Goal: Information Seeking & Learning: Learn about a topic

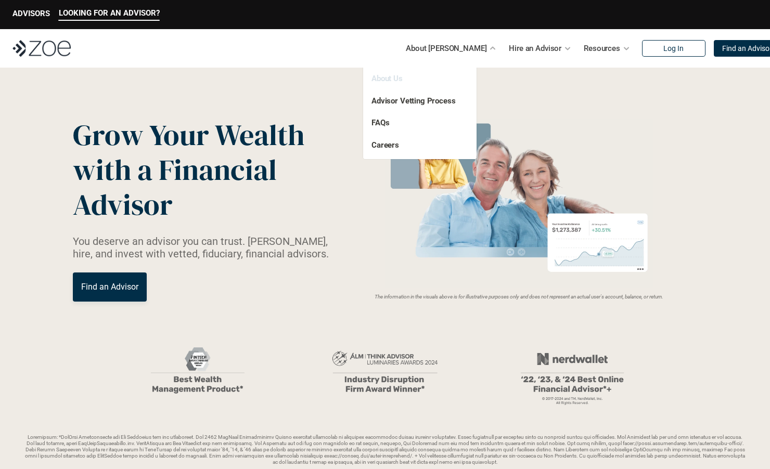
click at [381, 78] on link "About Us" at bounding box center [386, 78] width 31 height 9
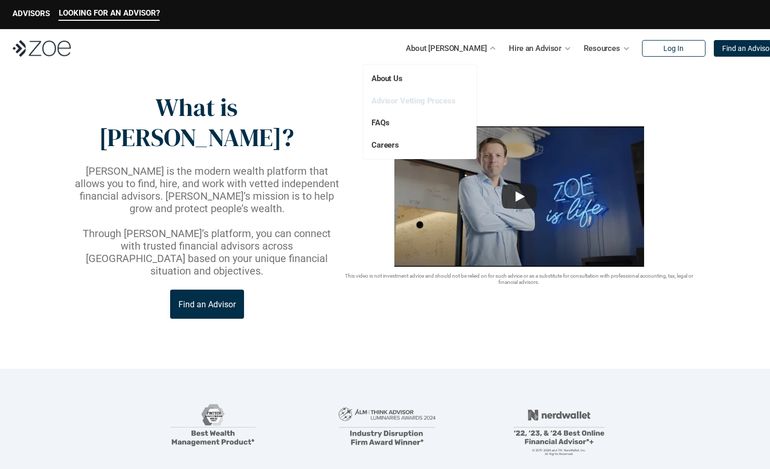
click at [407, 101] on link "Advisor Vetting Process" at bounding box center [413, 100] width 84 height 9
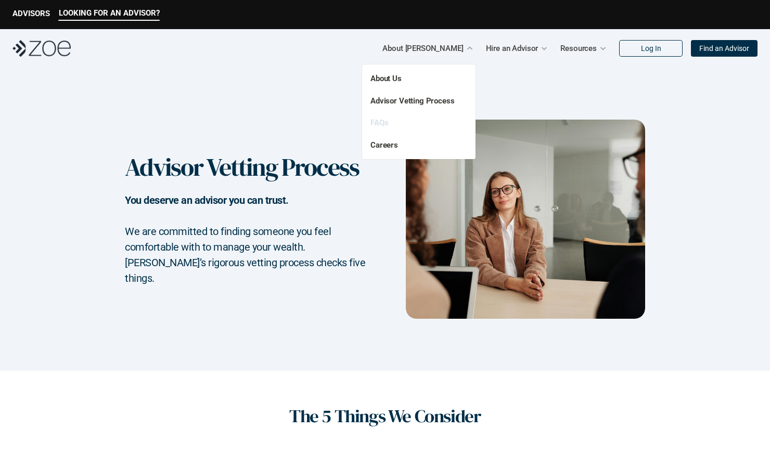
click at [376, 121] on link "FAQs" at bounding box center [379, 122] width 18 height 9
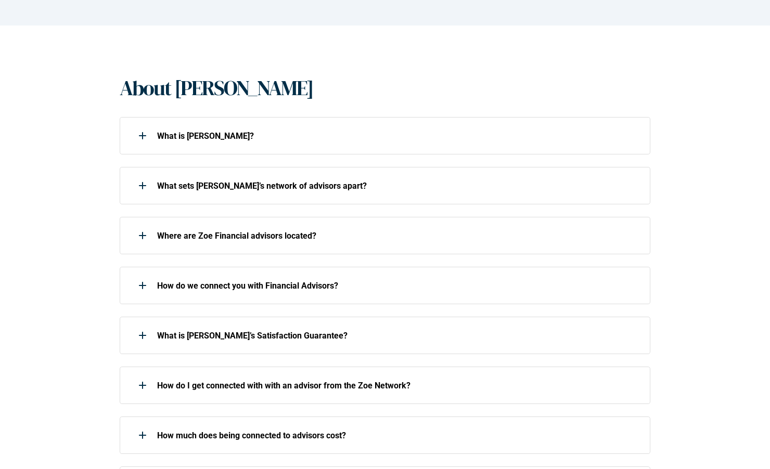
scroll to position [188, 0]
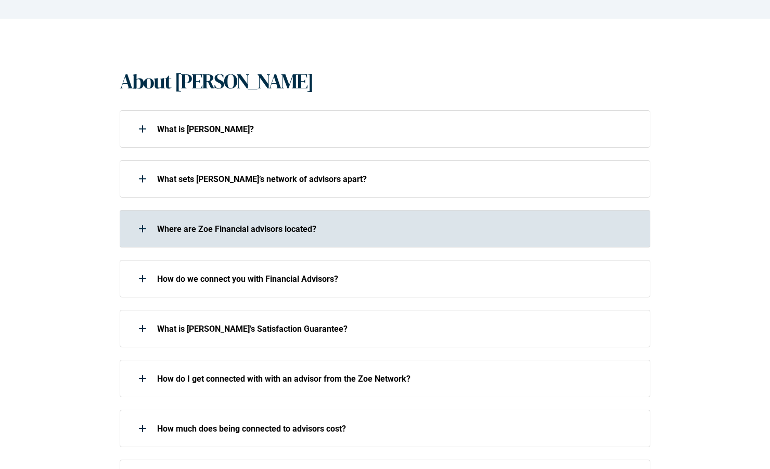
click at [144, 226] on div at bounding box center [142, 228] width 21 height 21
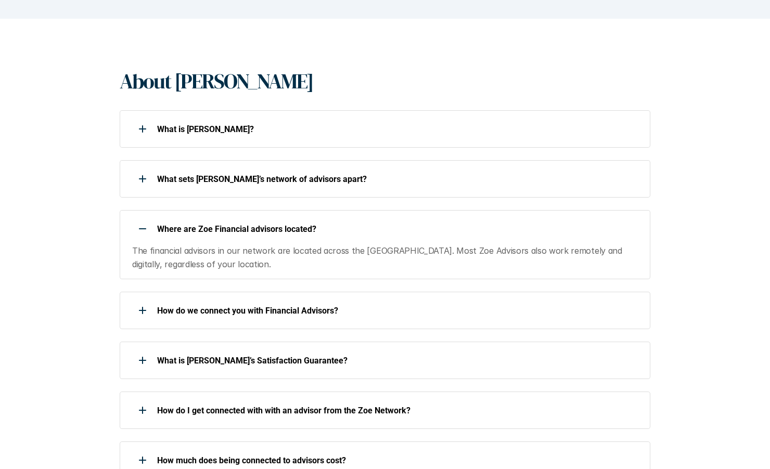
click at [147, 226] on div at bounding box center [142, 228] width 21 height 21
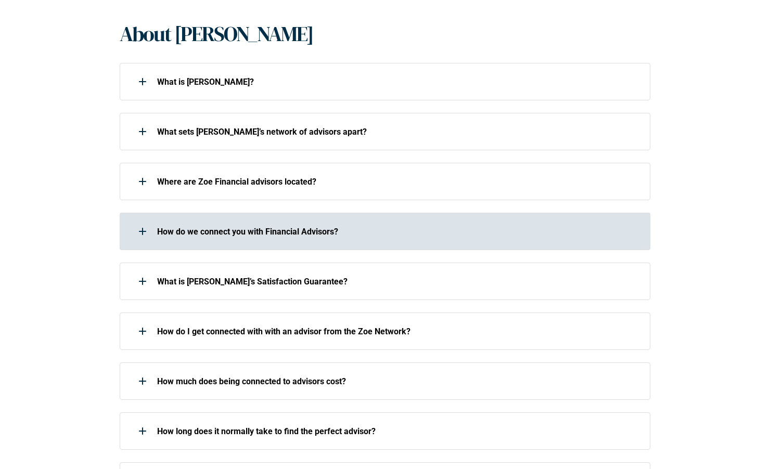
scroll to position [249, 0]
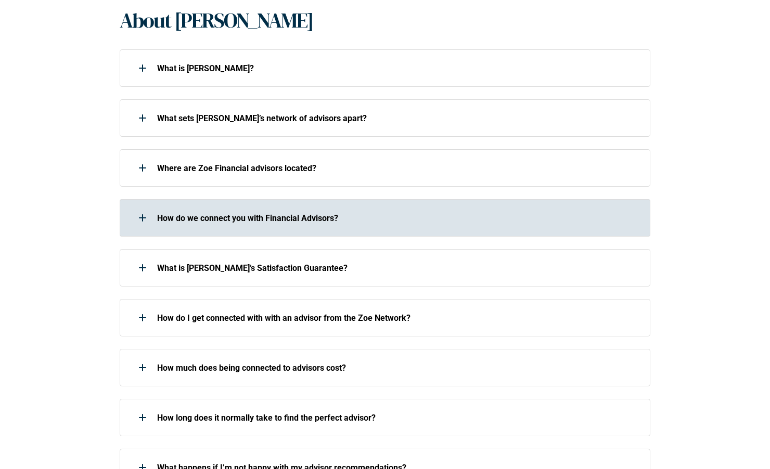
click at [147, 216] on div at bounding box center [142, 217] width 21 height 21
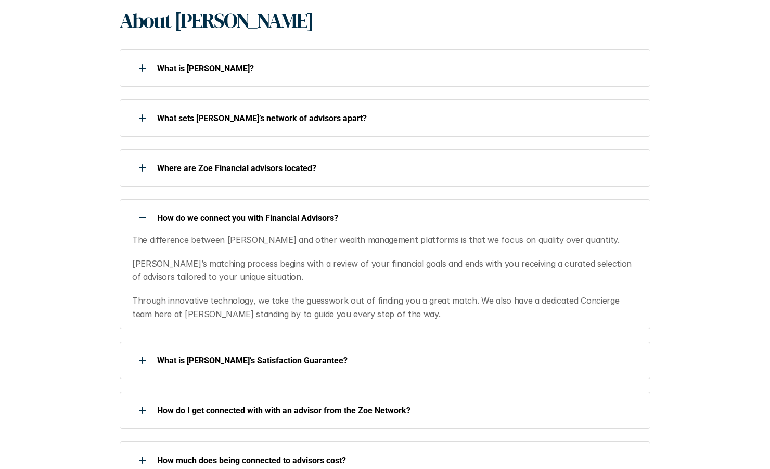
click at [147, 215] on div at bounding box center [142, 217] width 21 height 21
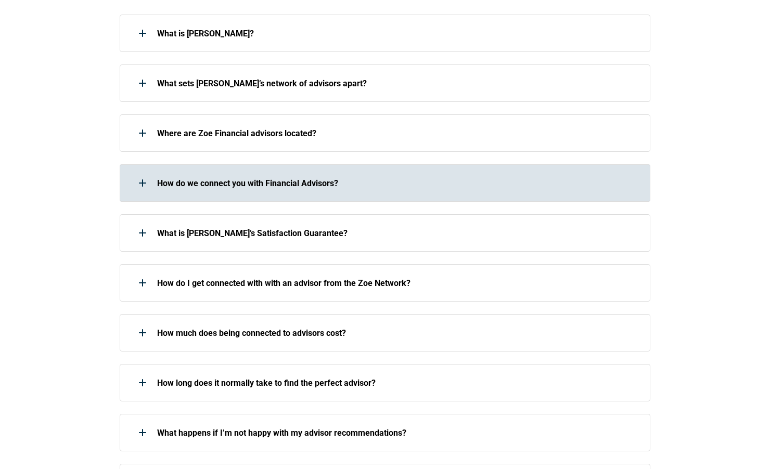
scroll to position [290, 0]
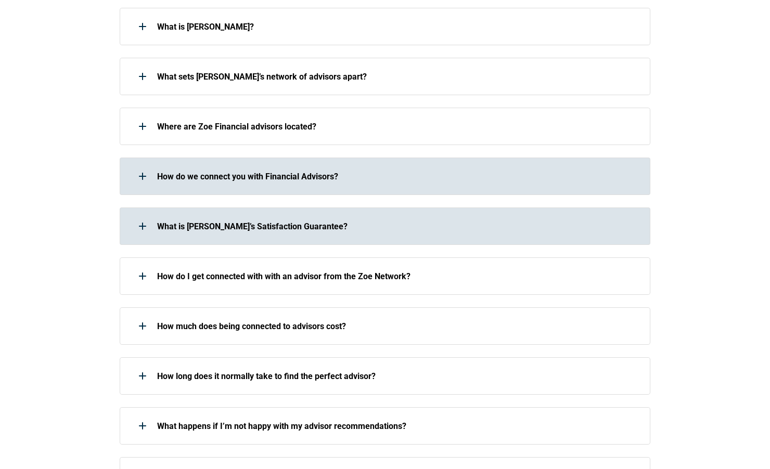
click at [145, 224] on div at bounding box center [142, 226] width 21 height 21
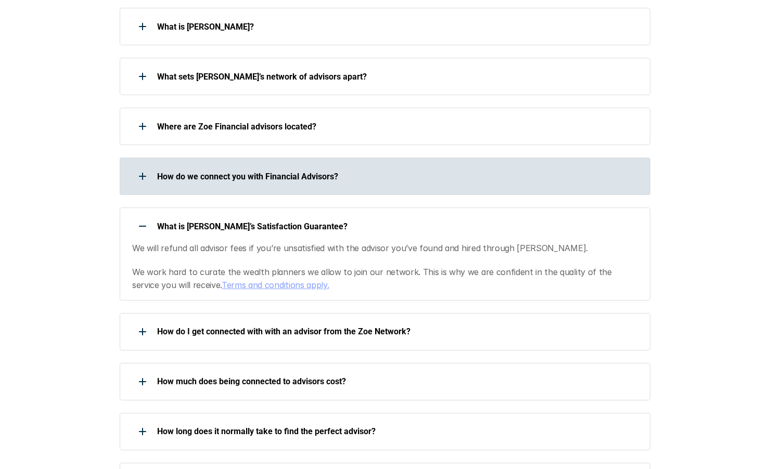
click at [145, 224] on div at bounding box center [142, 226] width 21 height 21
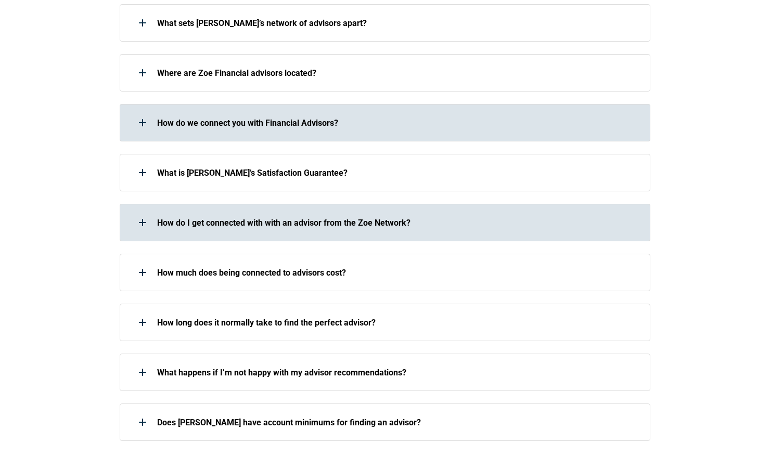
scroll to position [350, 0]
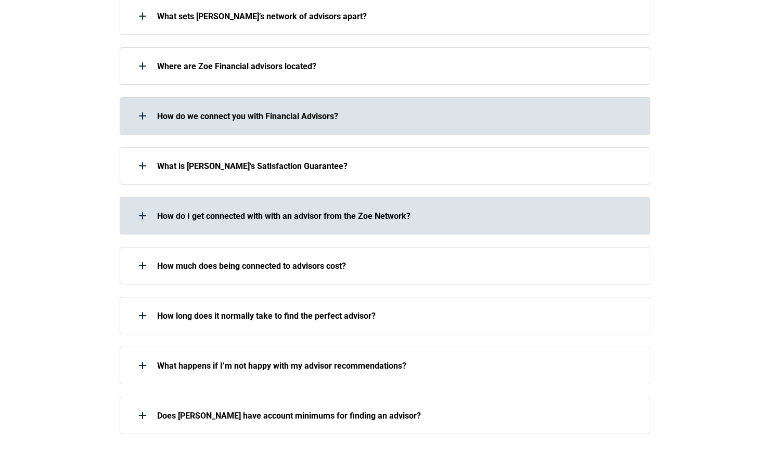
click at [143, 217] on div at bounding box center [142, 215] width 21 height 21
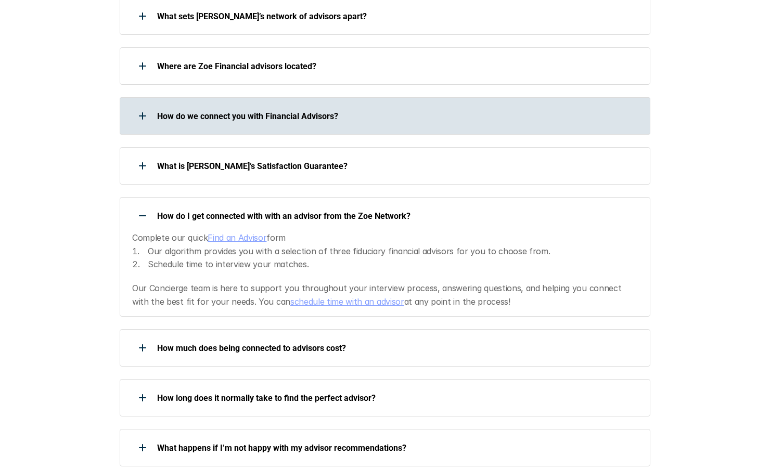
click at [143, 217] on div at bounding box center [142, 215] width 21 height 21
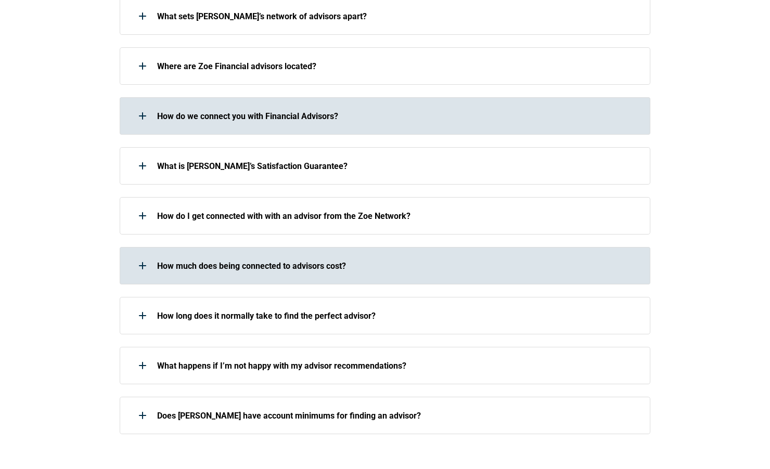
click at [142, 263] on use at bounding box center [142, 265] width 1 height 7
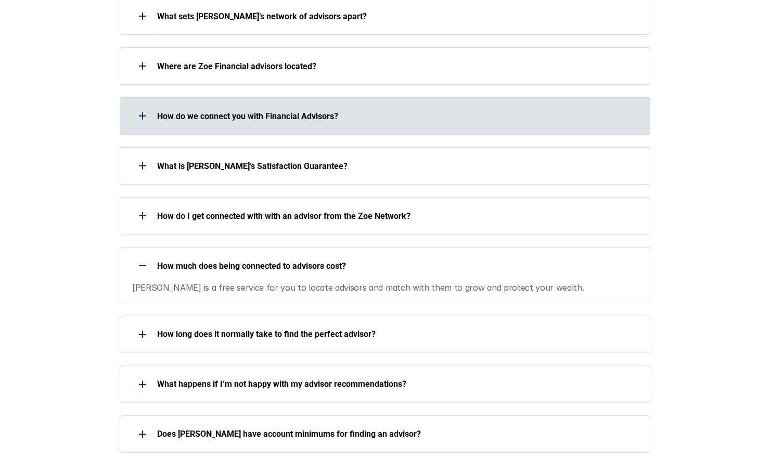
click at [142, 262] on div at bounding box center [142, 265] width 21 height 21
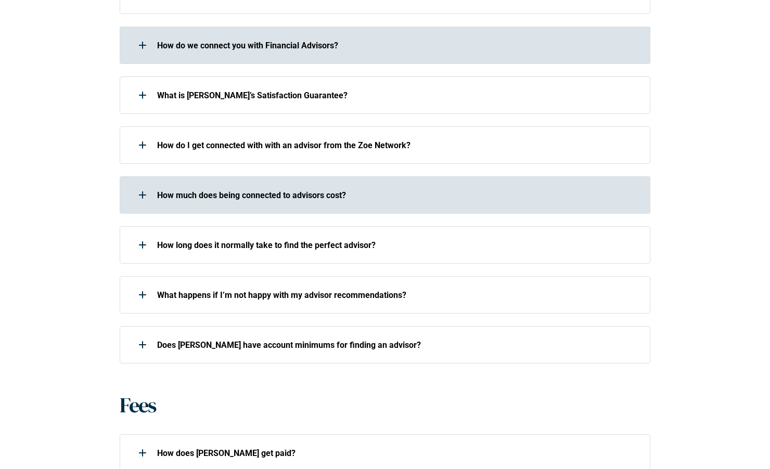
scroll to position [428, 0]
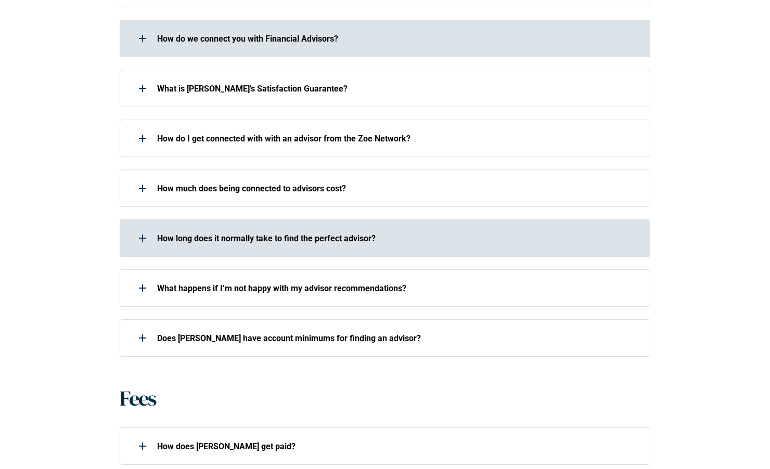
click at [142, 232] on div at bounding box center [142, 238] width 21 height 21
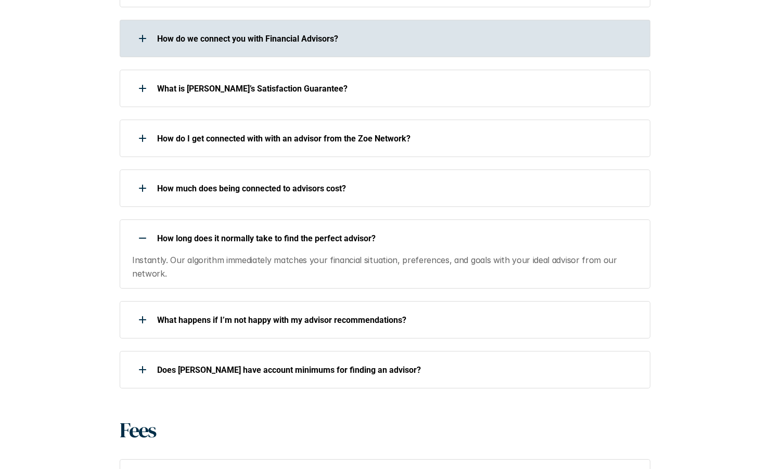
click at [142, 237] on div at bounding box center [142, 238] width 21 height 21
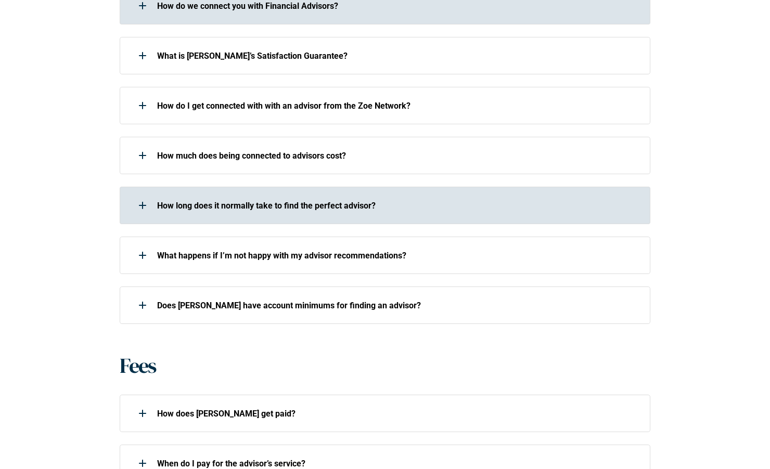
scroll to position [516, 0]
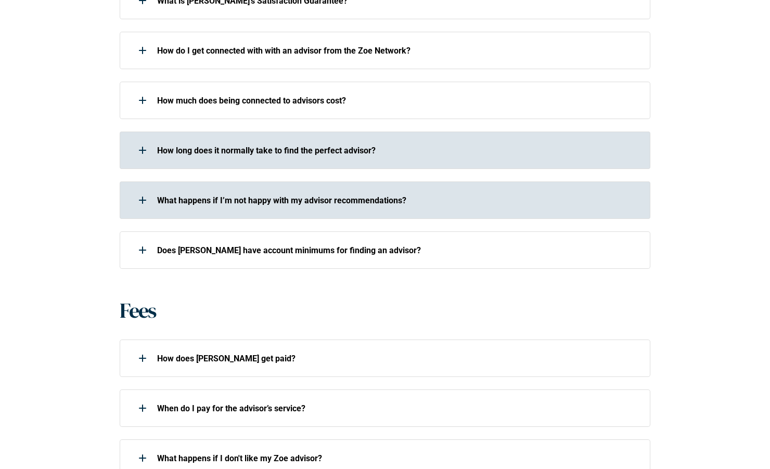
click at [146, 198] on div at bounding box center [142, 200] width 21 height 21
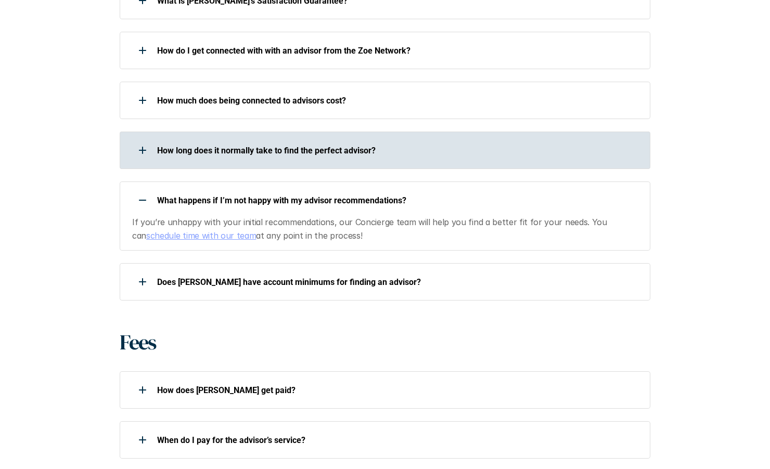
click at [145, 199] on div at bounding box center [142, 200] width 21 height 21
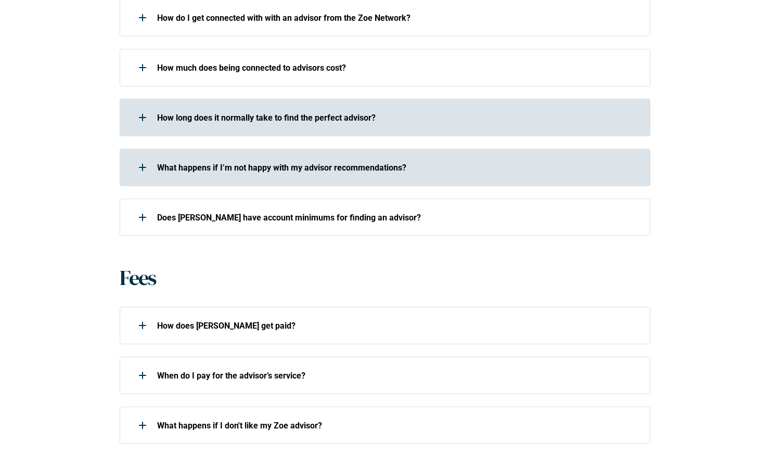
scroll to position [562, 0]
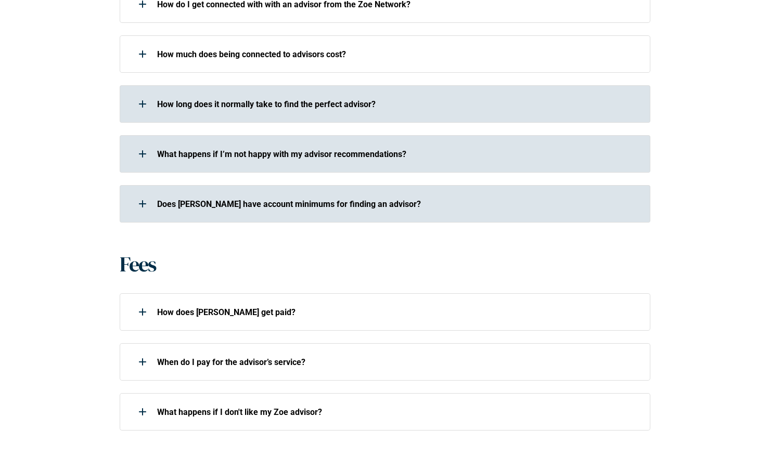
click at [143, 206] on div at bounding box center [142, 203] width 21 height 21
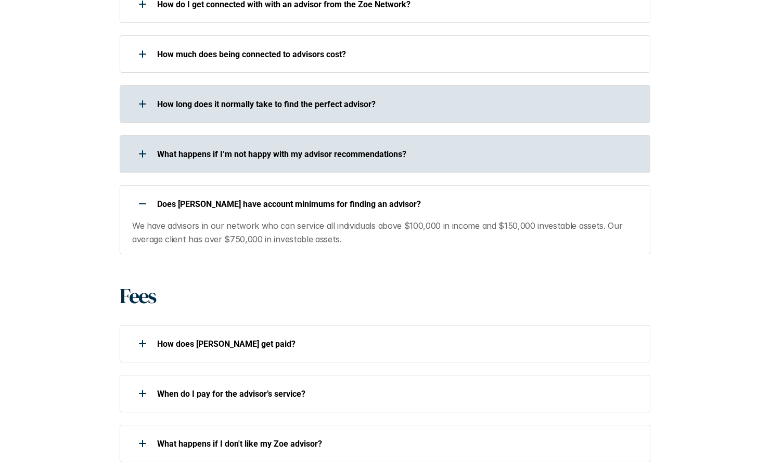
click at [143, 206] on div at bounding box center [142, 203] width 21 height 21
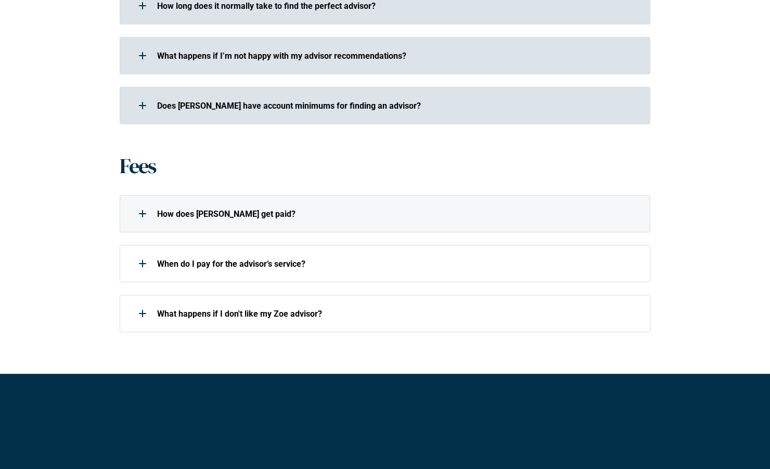
scroll to position [674, 0]
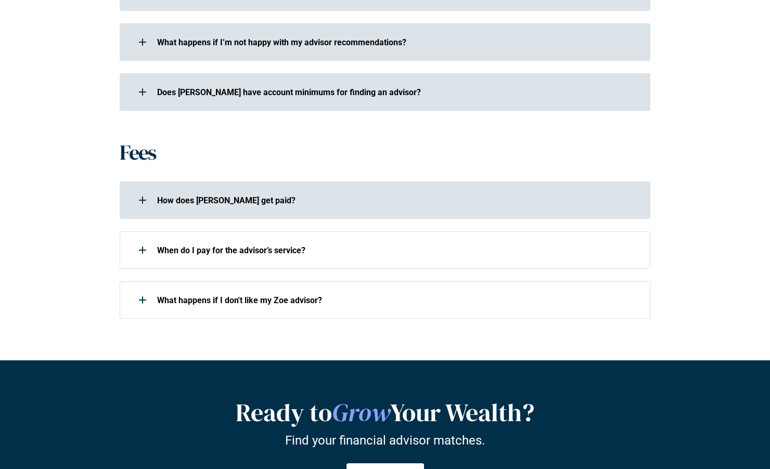
click at [144, 199] on div at bounding box center [142, 200] width 21 height 21
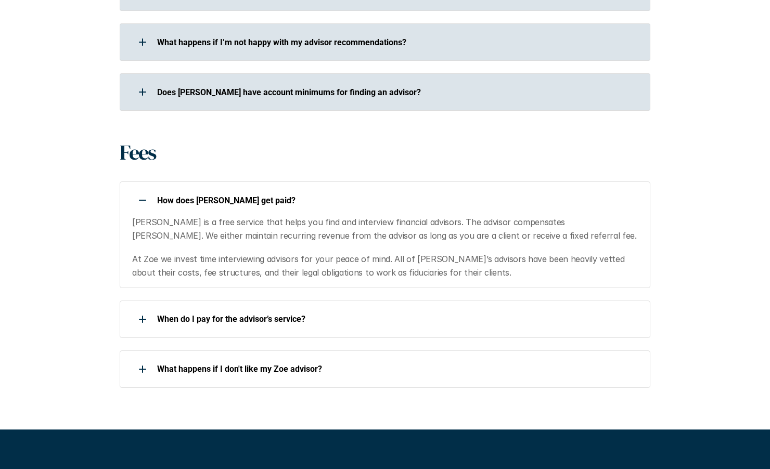
click at [140, 201] on div at bounding box center [142, 200] width 21 height 21
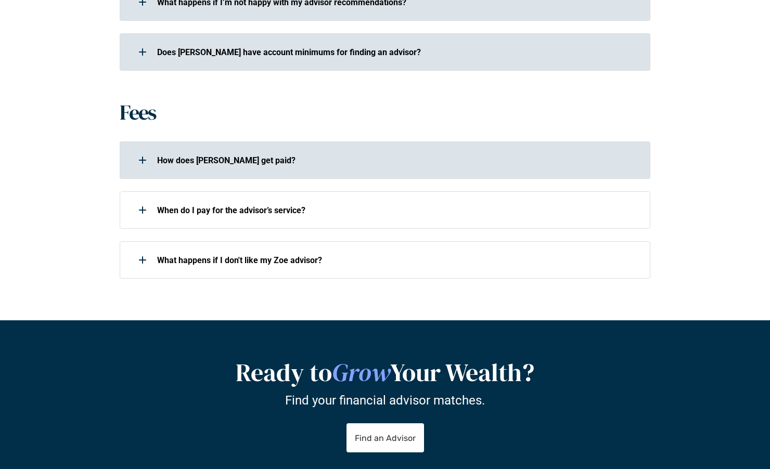
scroll to position [721, 0]
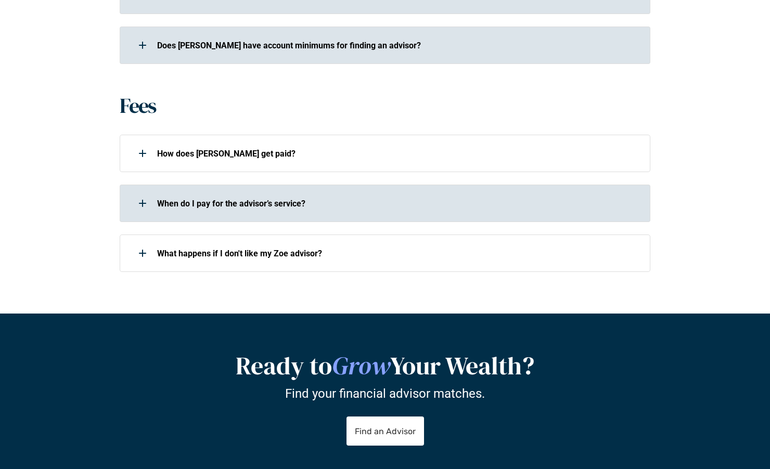
click at [141, 203] on div at bounding box center [142, 203] width 21 height 21
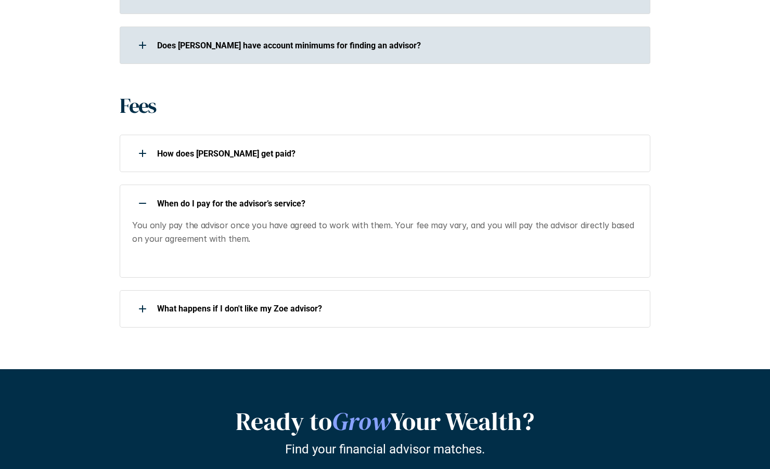
click at [142, 203] on div at bounding box center [142, 203] width 21 height 21
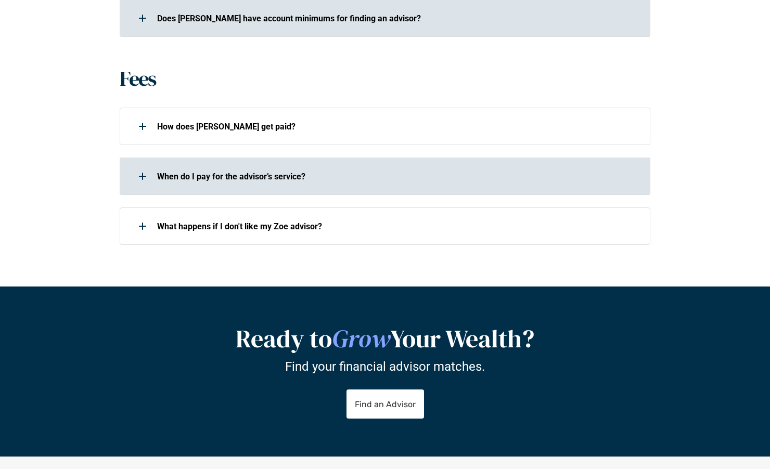
scroll to position [754, 0]
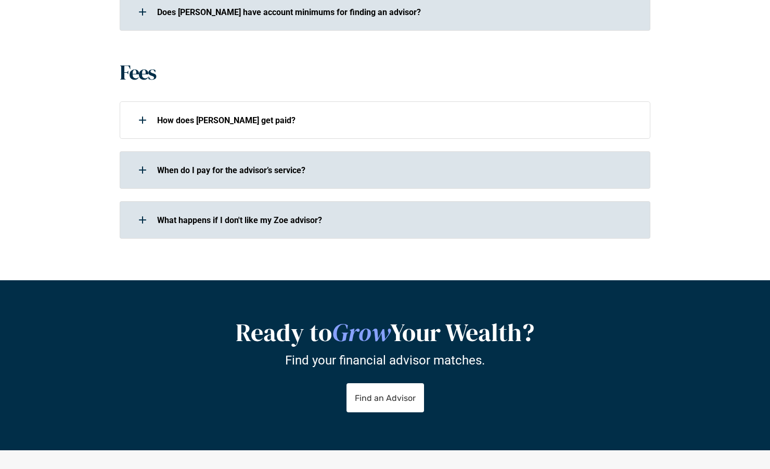
click at [145, 220] on use at bounding box center [142, 219] width 7 height 1
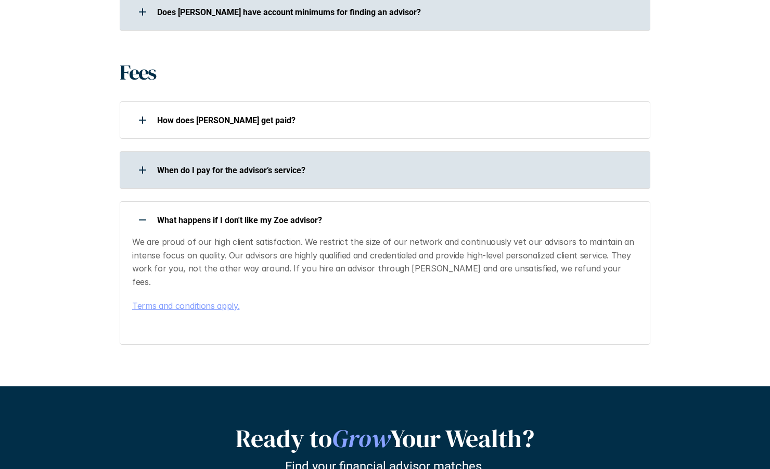
click at [144, 219] on div at bounding box center [142, 220] width 21 height 21
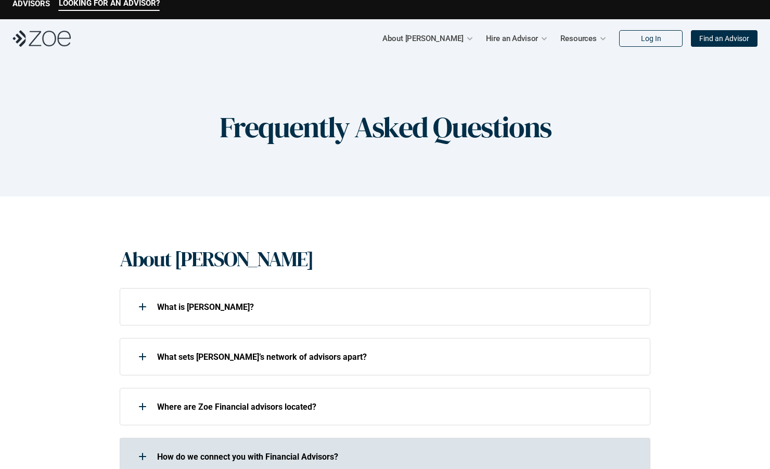
scroll to position [0, 0]
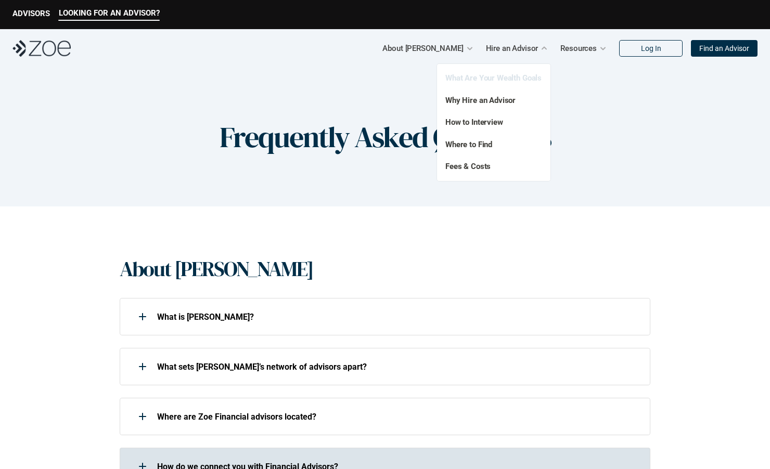
click at [489, 78] on link "What Are Your Wealth Goals" at bounding box center [493, 77] width 96 height 9
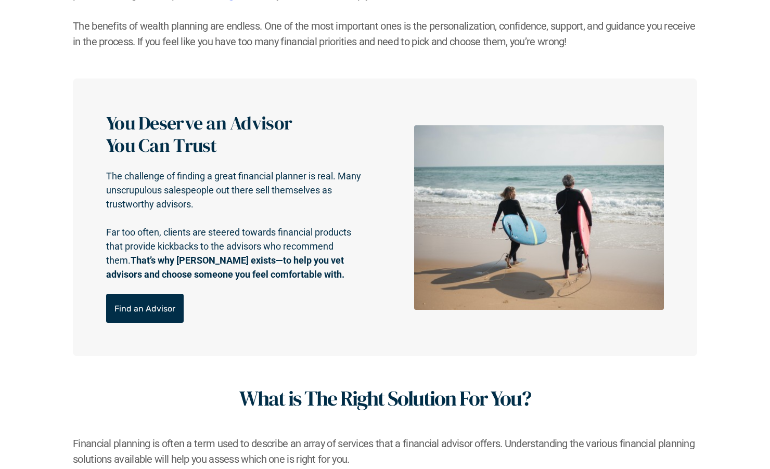
scroll to position [311, 0]
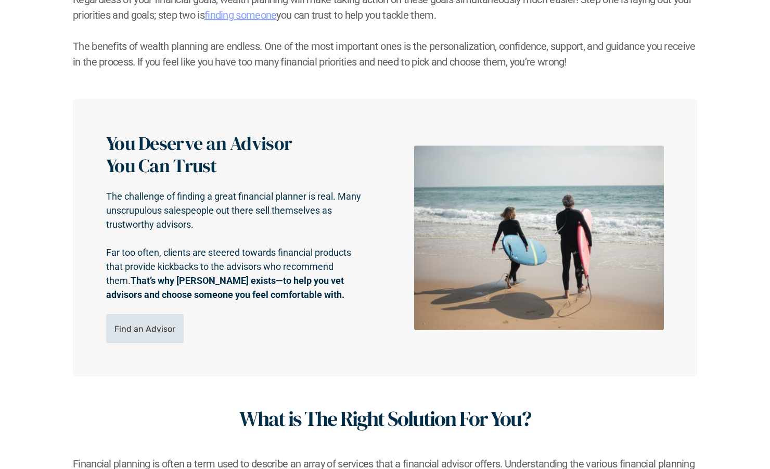
click at [161, 327] on p "Find an Advisor" at bounding box center [144, 329] width 61 height 10
